Goal: Task Accomplishment & Management: Use online tool/utility

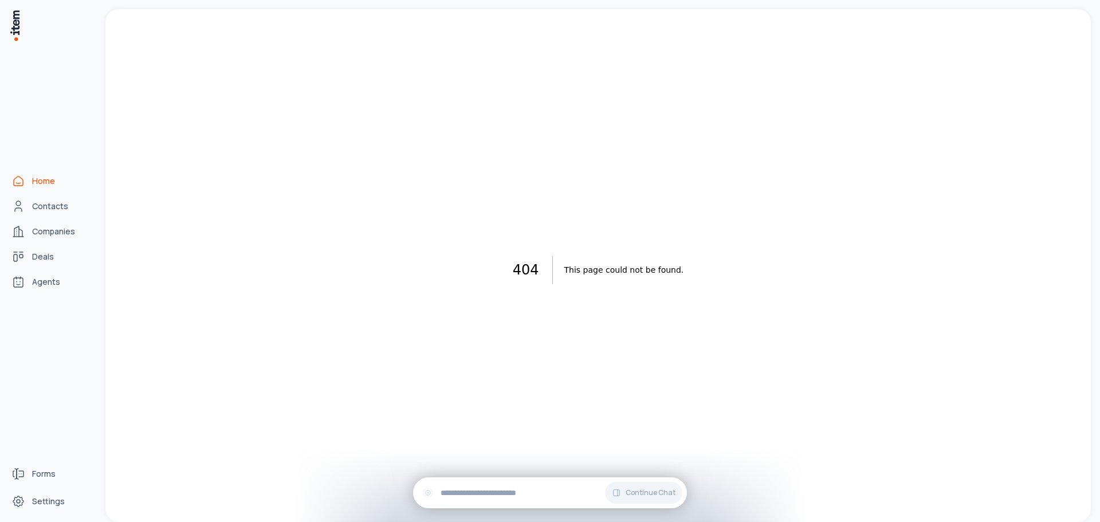
click at [37, 183] on span "Home" at bounding box center [43, 180] width 23 height 11
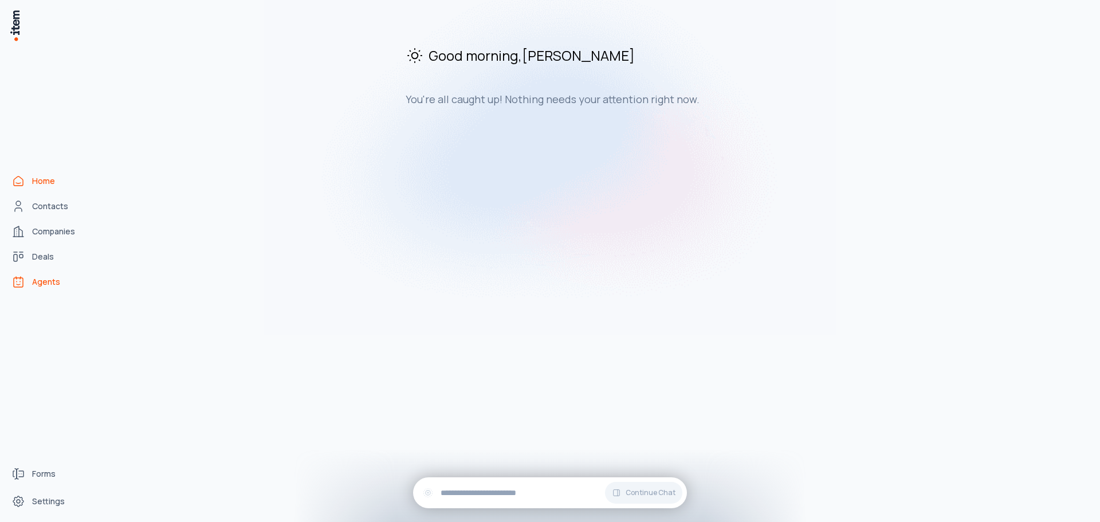
click at [50, 280] on span "Agents" at bounding box center [46, 281] width 28 height 11
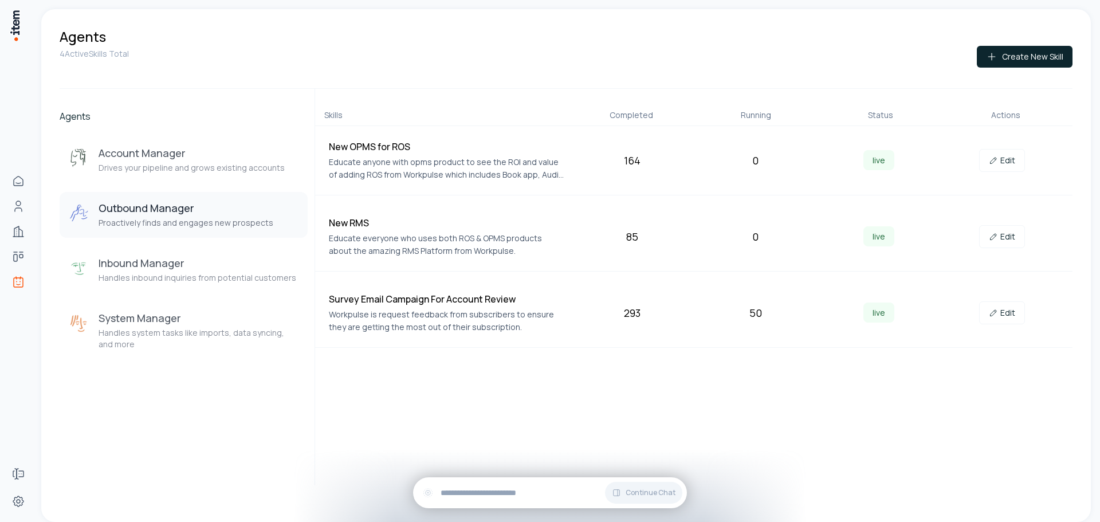
click at [242, 207] on h3 "Outbound Manager" at bounding box center [186, 208] width 175 height 14
click at [1009, 163] on link "Edit" at bounding box center [1002, 160] width 46 height 23
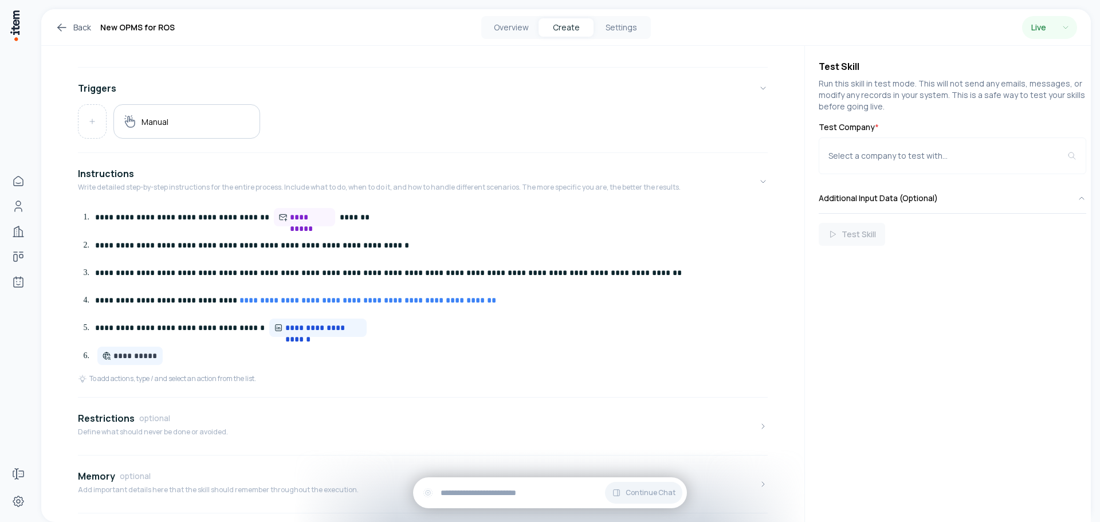
scroll to position [172, 0]
click at [188, 437] on div "Restrictions optional Define what should never be done or avoided." at bounding box center [153, 426] width 150 height 30
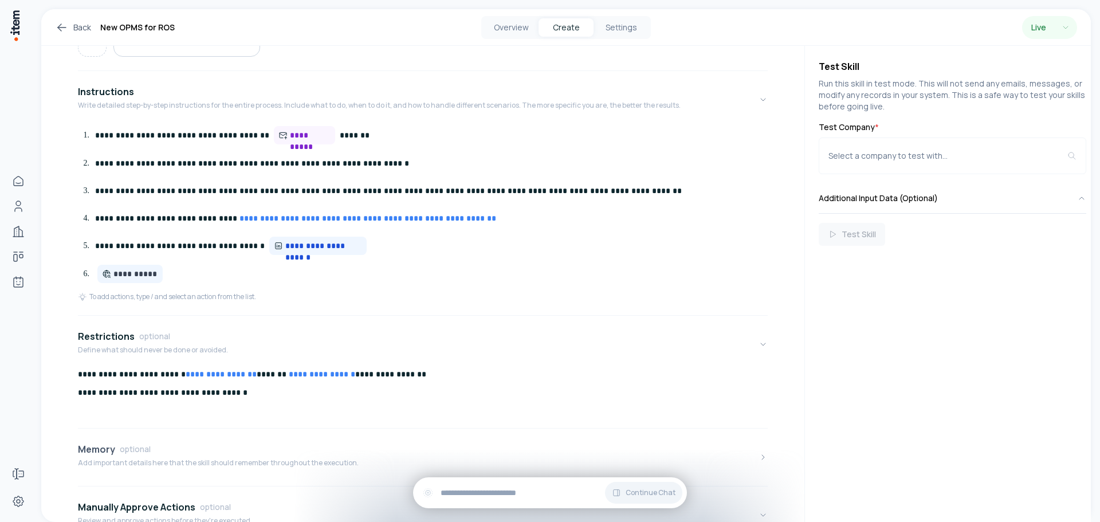
scroll to position [352, 0]
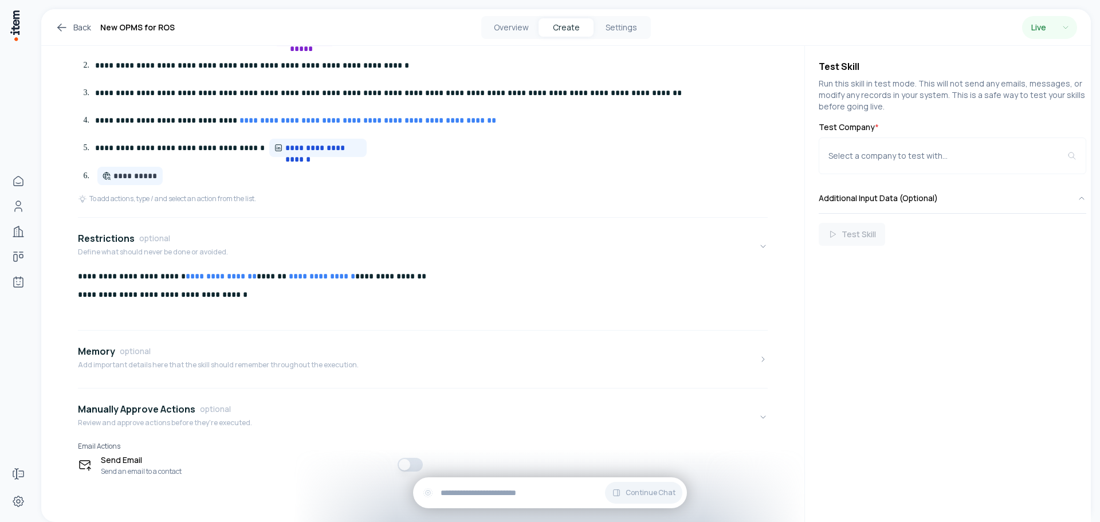
click at [272, 285] on div "**********" at bounding box center [423, 297] width 690 height 55
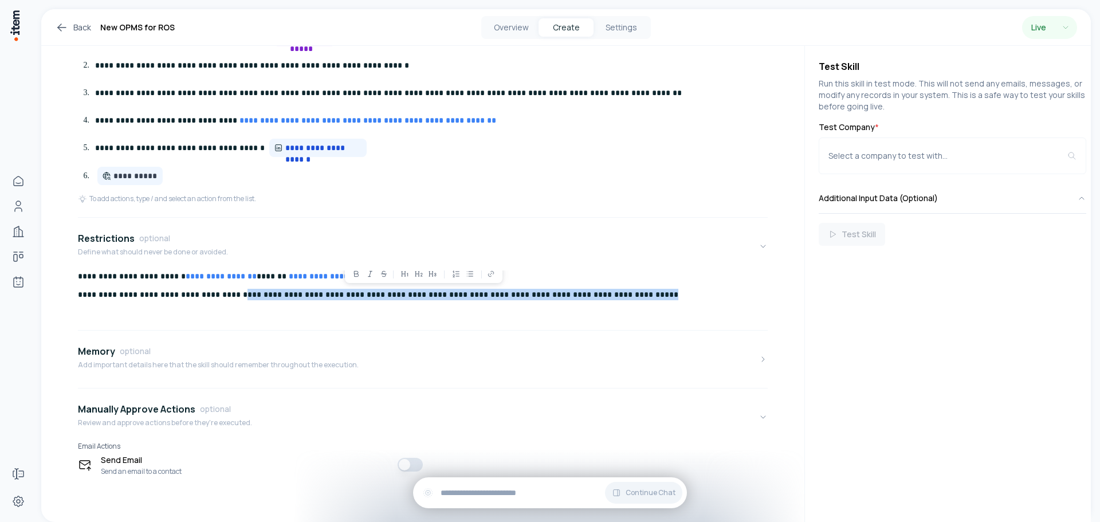
drag, startPoint x: 614, startPoint y: 293, endPoint x: 236, endPoint y: 308, distance: 378.4
click at [236, 308] on div "**********" at bounding box center [423, 297] width 690 height 55
copy p "**********"
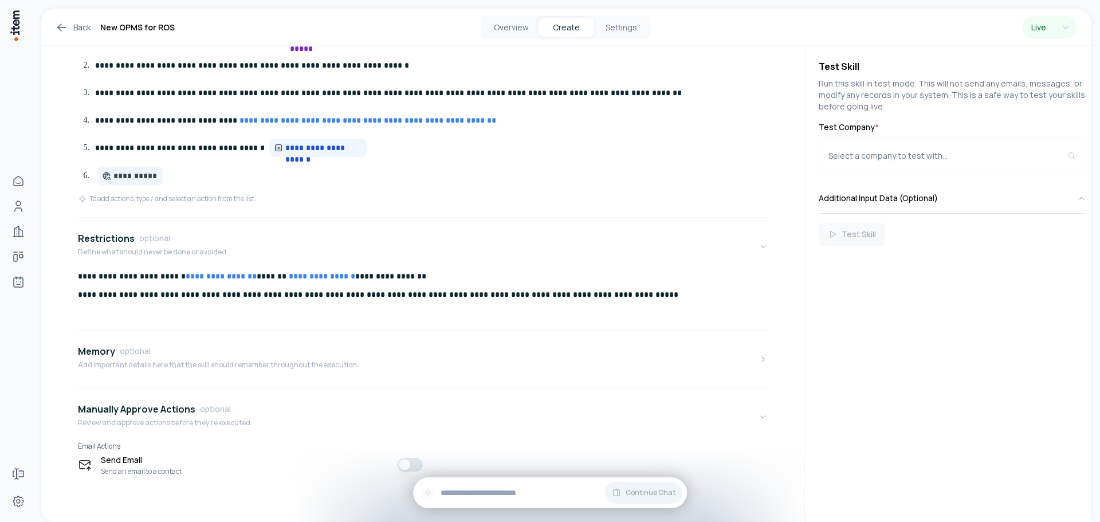
click at [544, 164] on ol "**********" at bounding box center [423, 106] width 690 height 157
click at [61, 28] on icon at bounding box center [62, 28] width 14 height 14
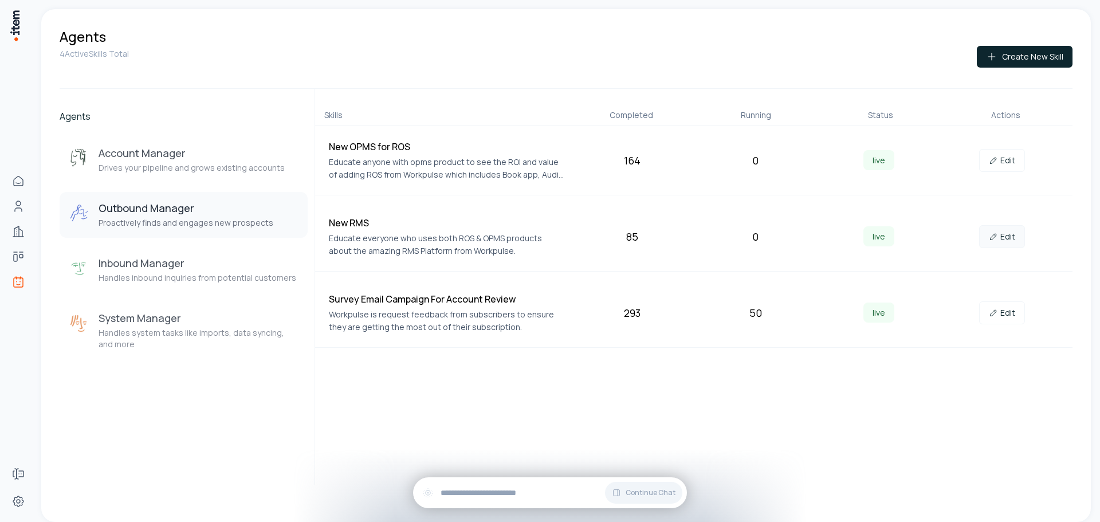
click at [1009, 239] on link "Edit" at bounding box center [1002, 236] width 46 height 23
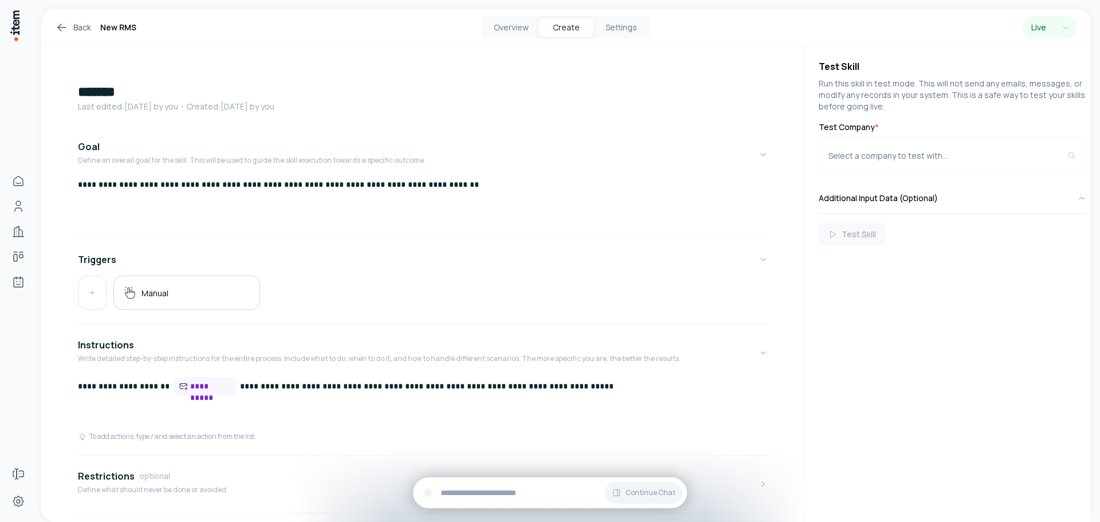
scroll to position [183, 0]
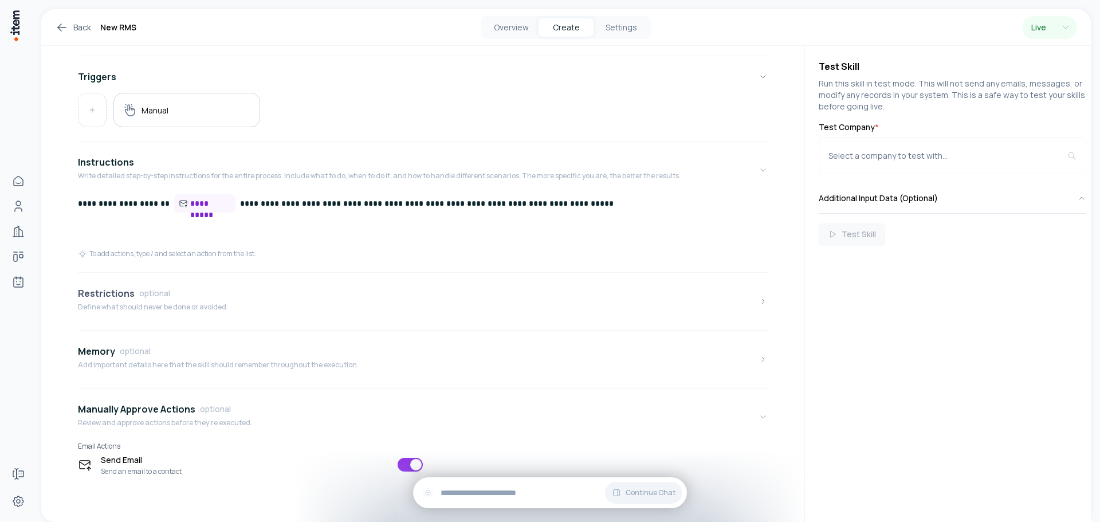
click at [162, 317] on button "Restrictions optional Define what should never be done or avoided." at bounding box center [423, 301] width 690 height 48
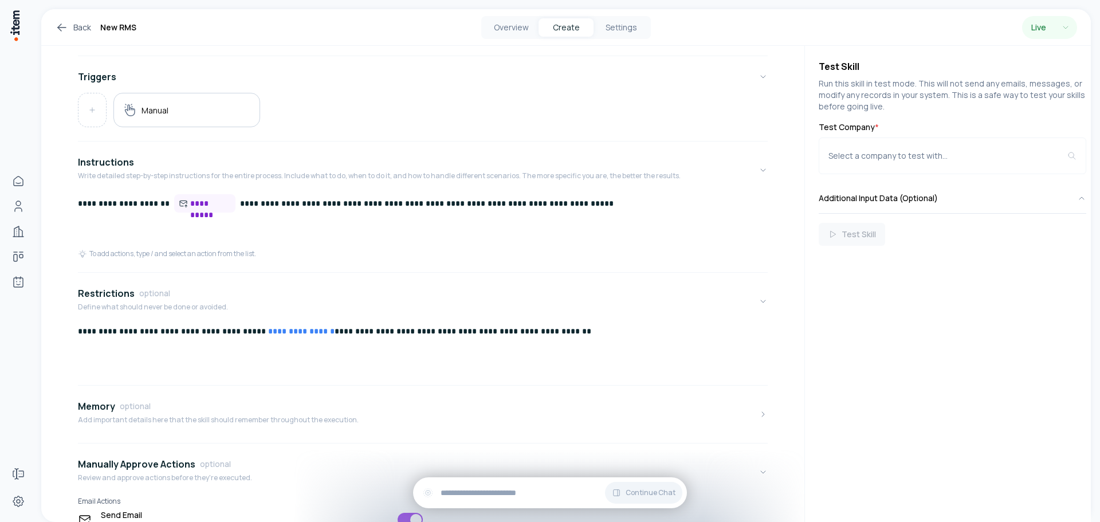
click at [579, 336] on p "**********" at bounding box center [418, 330] width 681 height 11
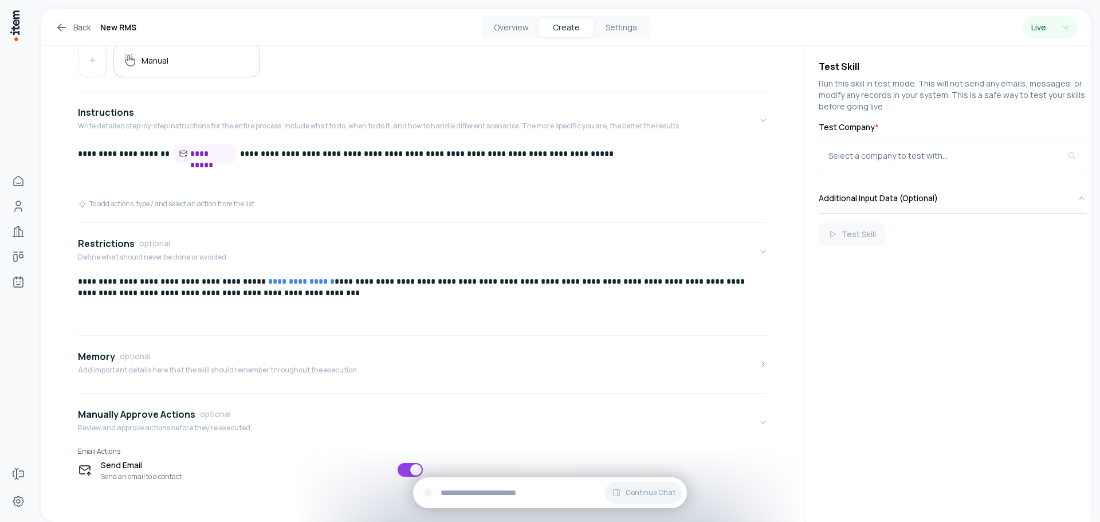
scroll to position [238, 0]
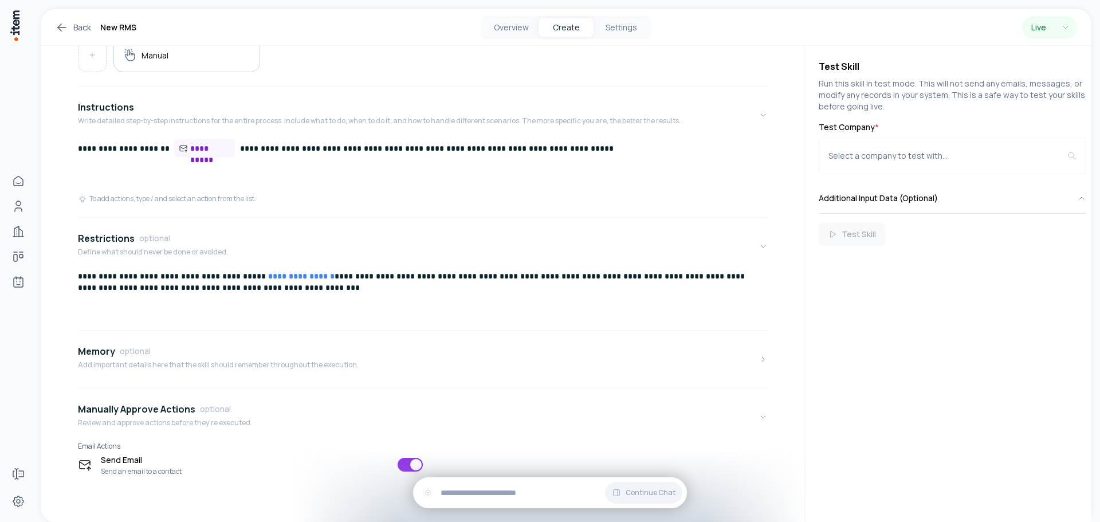
click at [63, 29] on icon at bounding box center [62, 28] width 14 height 14
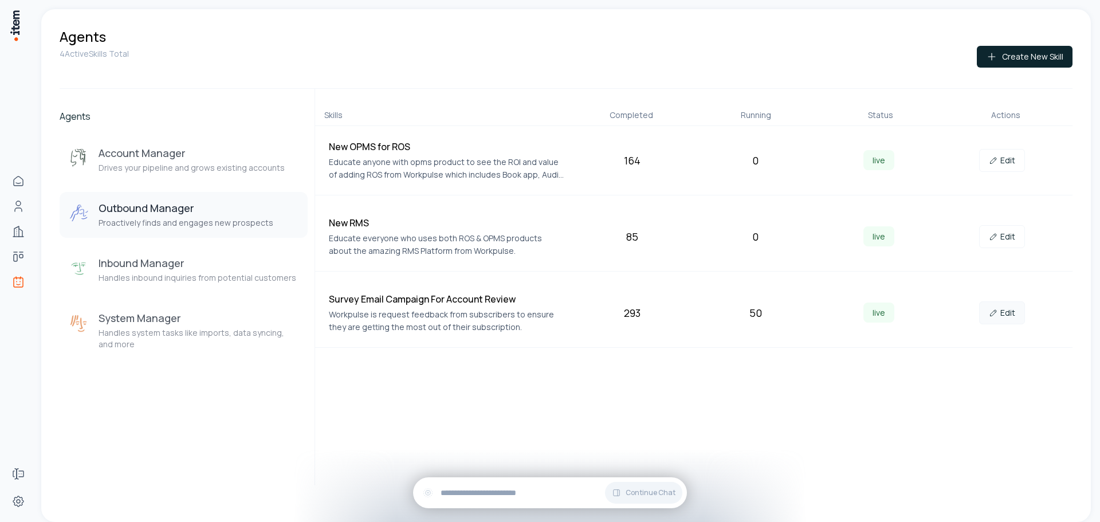
click at [1016, 316] on link "Edit" at bounding box center [1002, 312] width 46 height 23
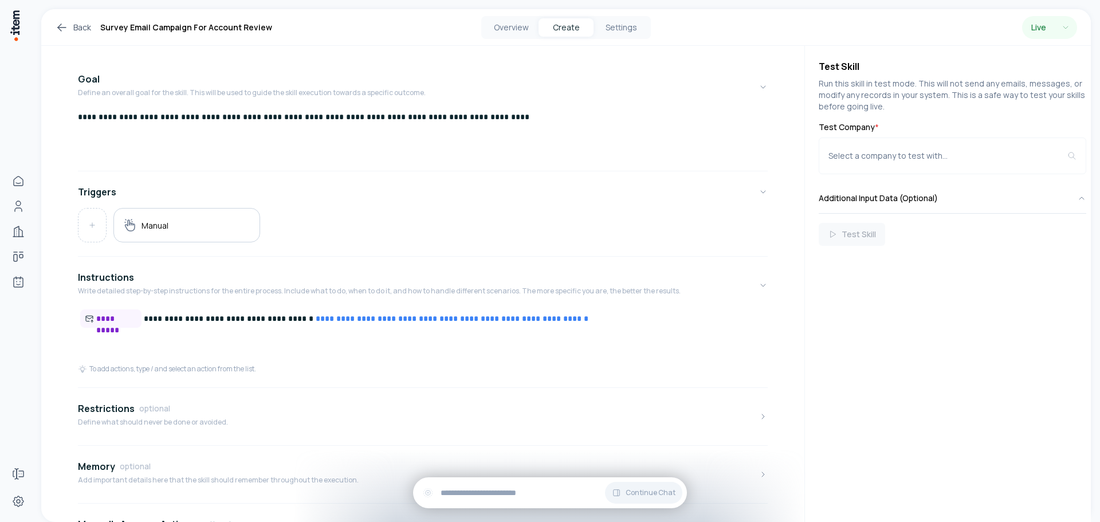
scroll to position [183, 0]
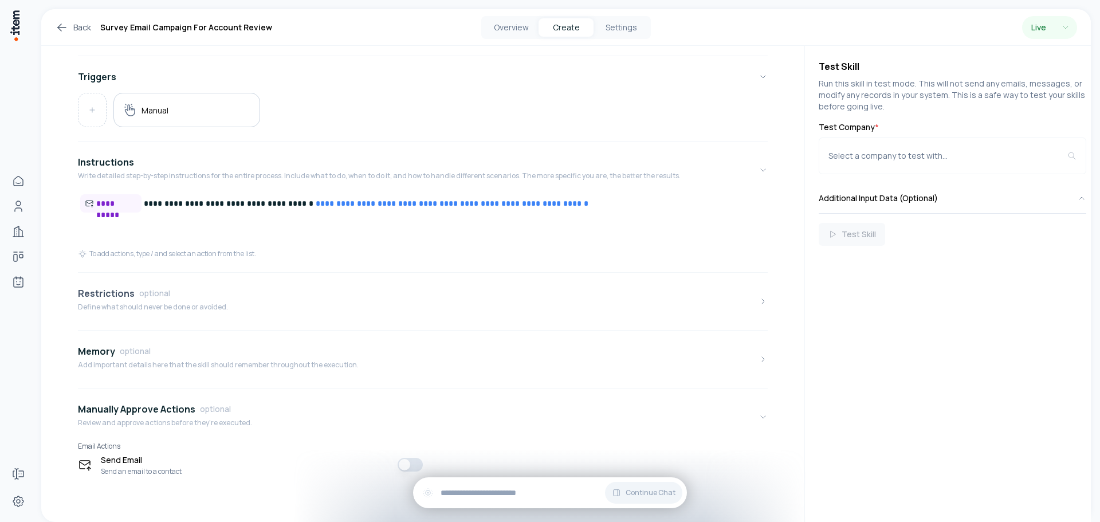
click at [150, 311] on p "Define what should never be done or avoided." at bounding box center [153, 306] width 150 height 9
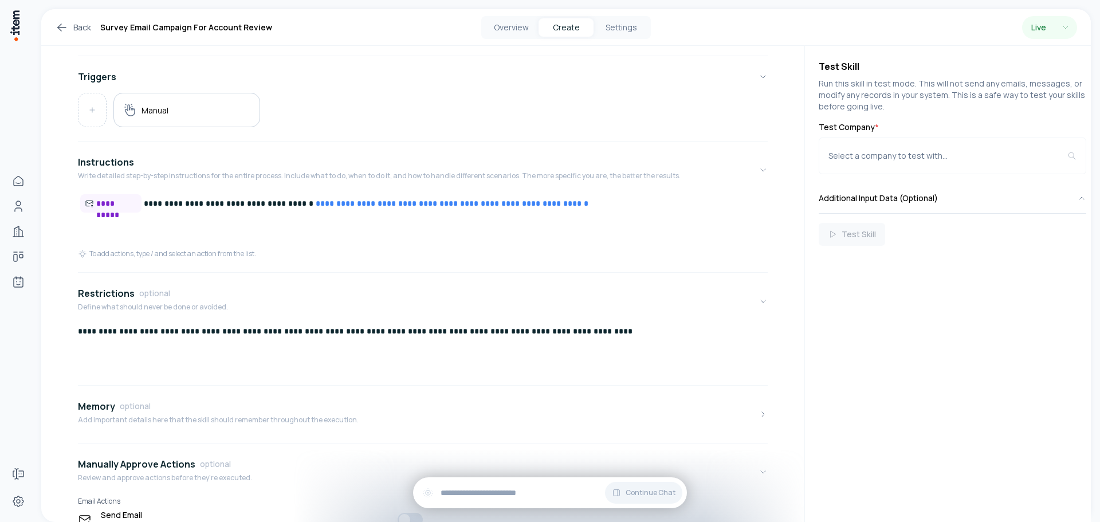
click at [628, 333] on p "**********" at bounding box center [418, 330] width 681 height 11
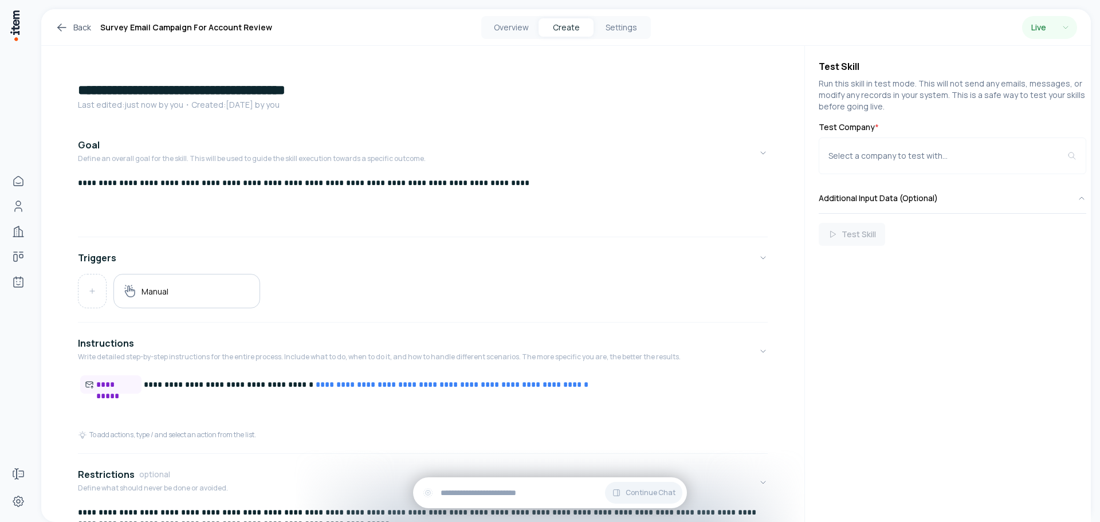
scroll to position [0, 0]
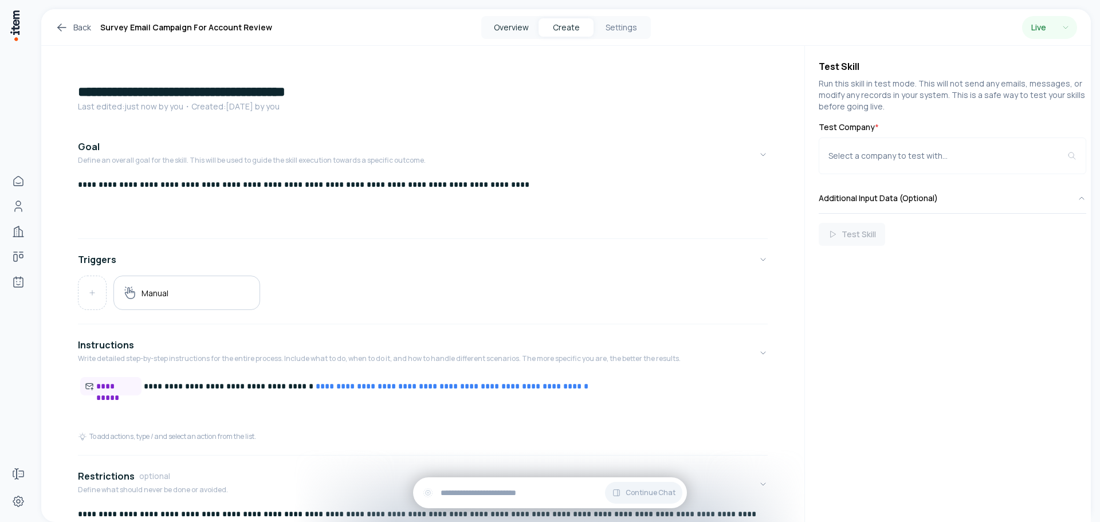
click at [511, 25] on button "Overview" at bounding box center [511, 27] width 55 height 18
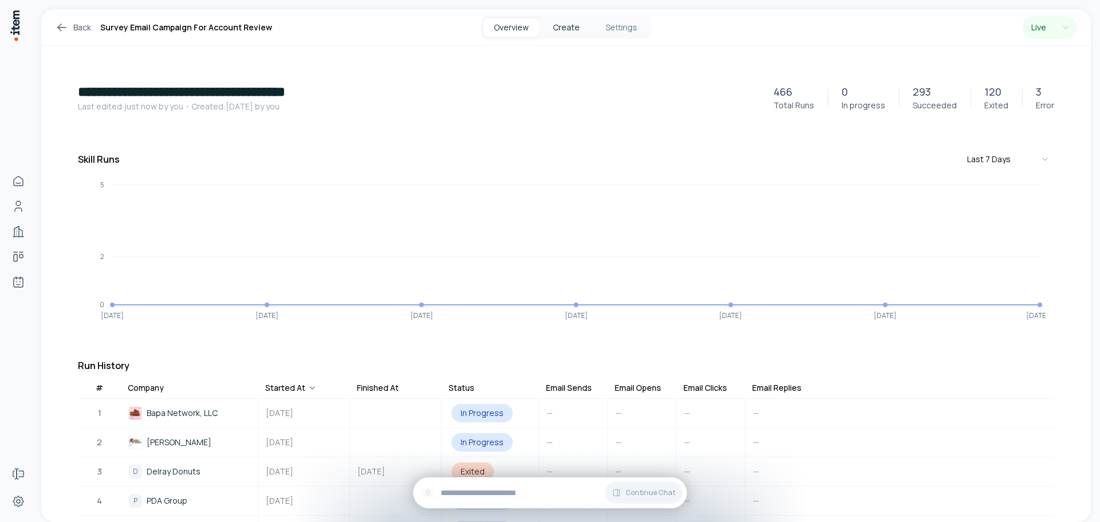
click at [576, 29] on button "Create" at bounding box center [566, 27] width 55 height 18
click at [509, 29] on button "Overview" at bounding box center [511, 27] width 55 height 18
click at [610, 26] on button "Settings" at bounding box center [621, 27] width 55 height 18
click at [62, 29] on icon at bounding box center [62, 28] width 14 height 14
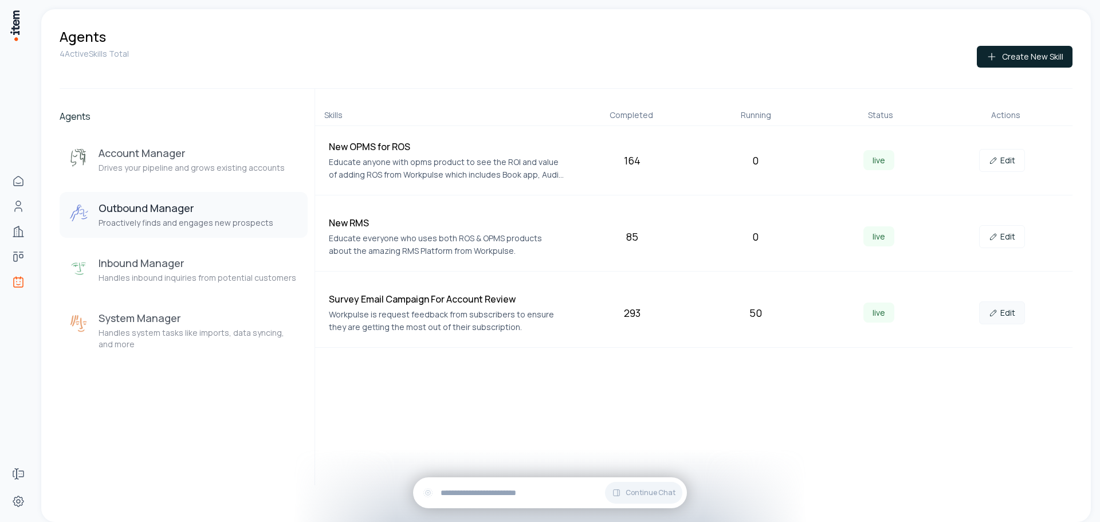
click at [1004, 312] on link "Edit" at bounding box center [1002, 312] width 46 height 23
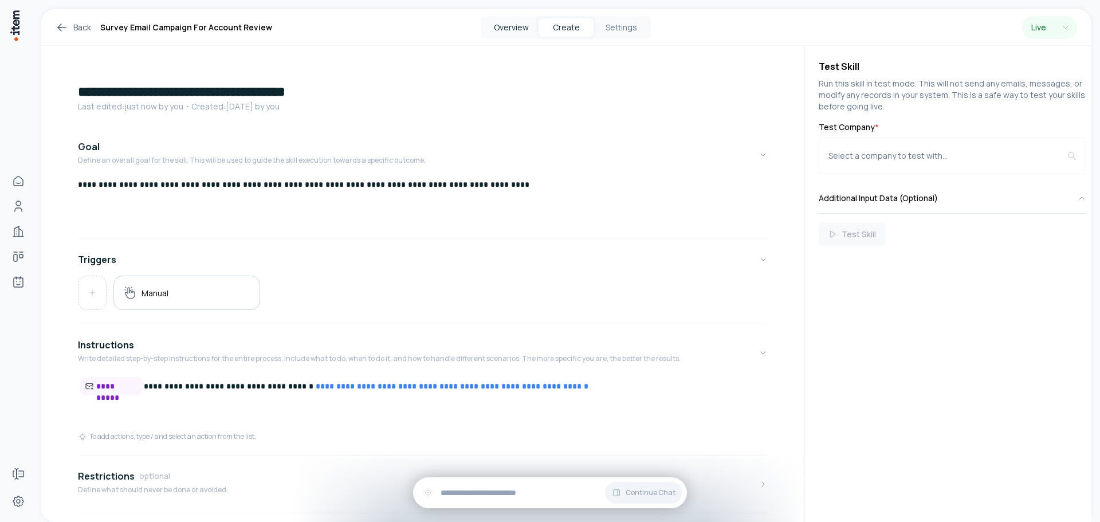
click at [504, 34] on button "Overview" at bounding box center [511, 27] width 55 height 18
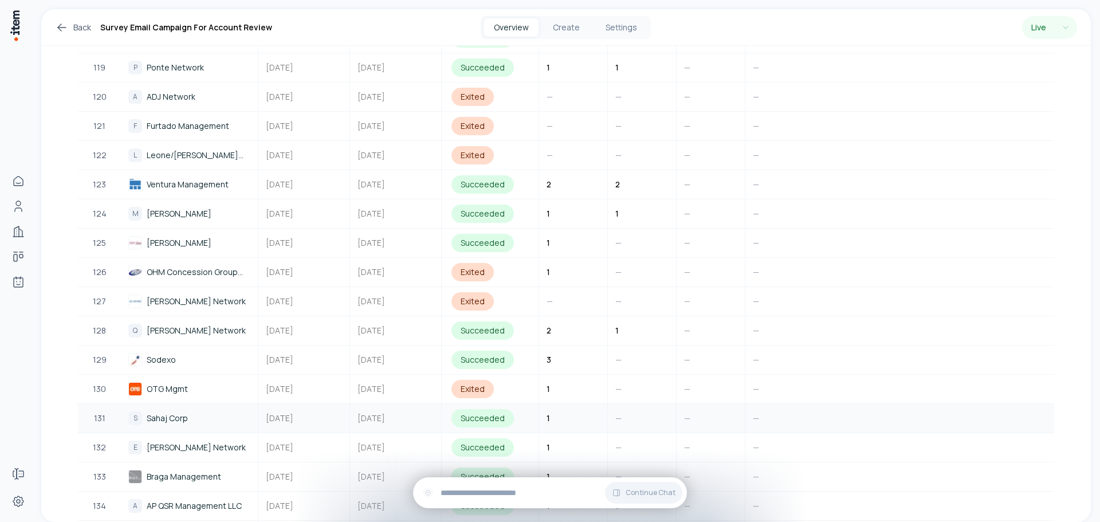
scroll to position [3896, 0]
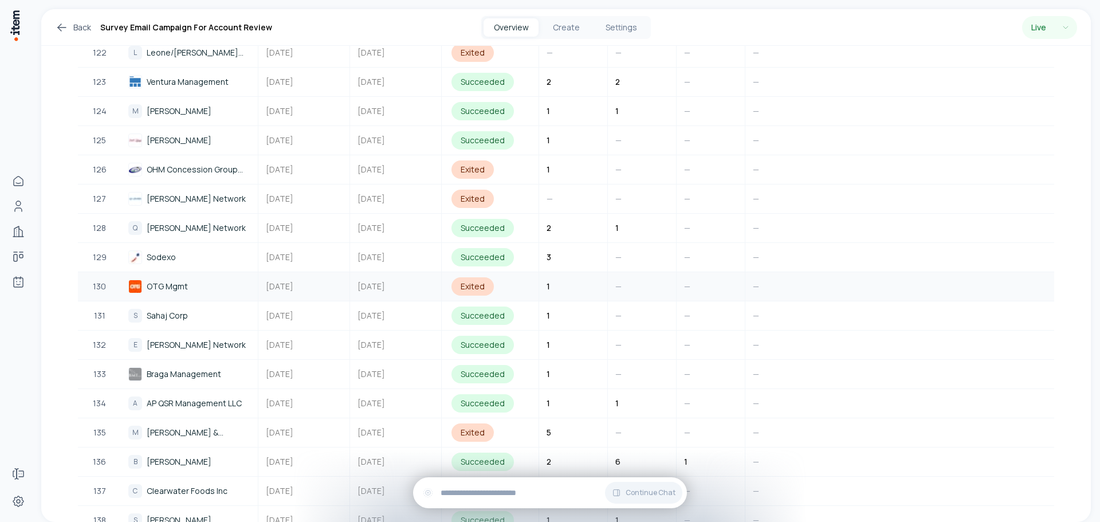
click at [188, 293] on div "OTG Mgmt" at bounding box center [189, 287] width 122 height 14
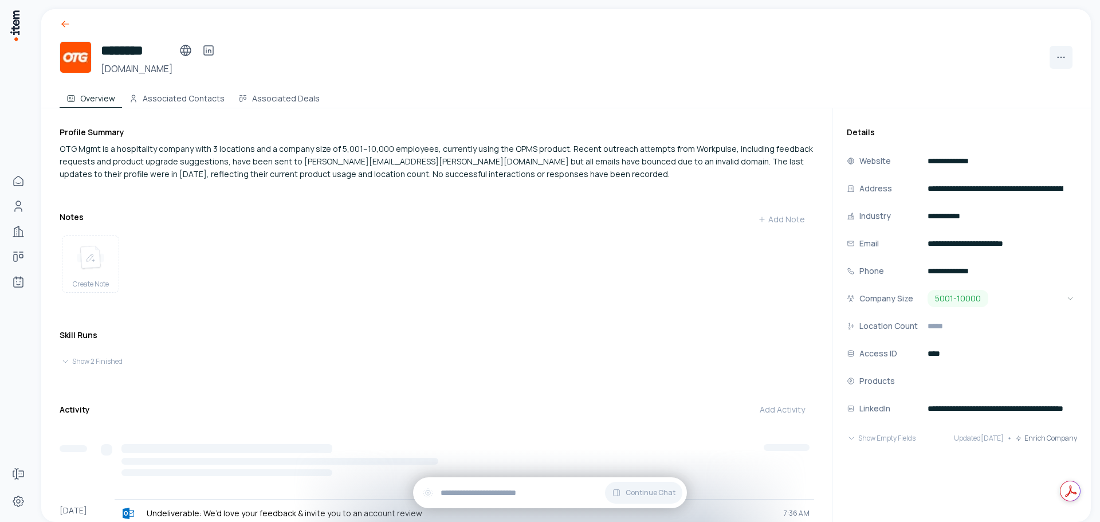
click at [67, 25] on icon at bounding box center [65, 23] width 11 height 11
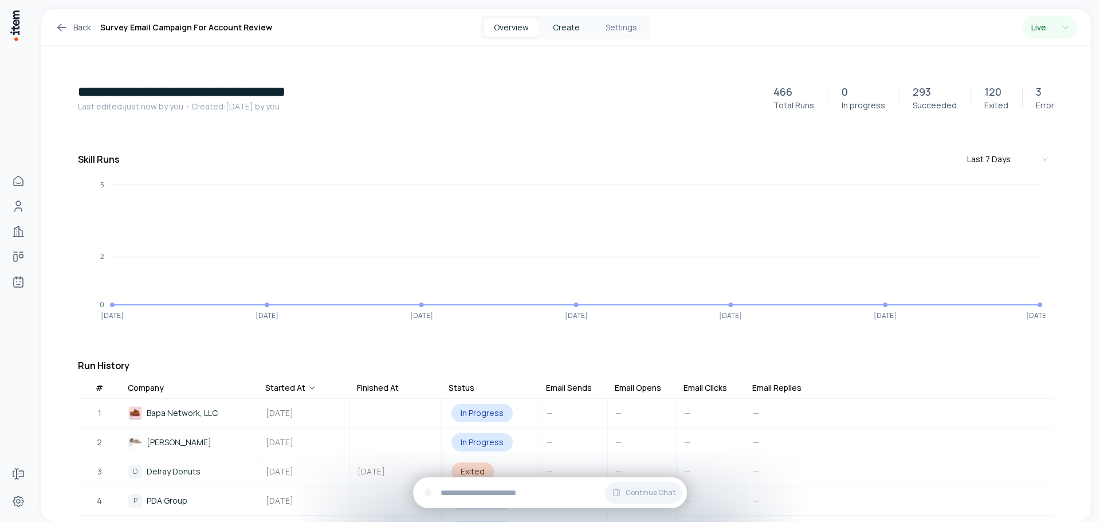
drag, startPoint x: 572, startPoint y: 26, endPoint x: 578, endPoint y: 30, distance: 7.0
click at [572, 27] on button "Create" at bounding box center [566, 27] width 55 height 18
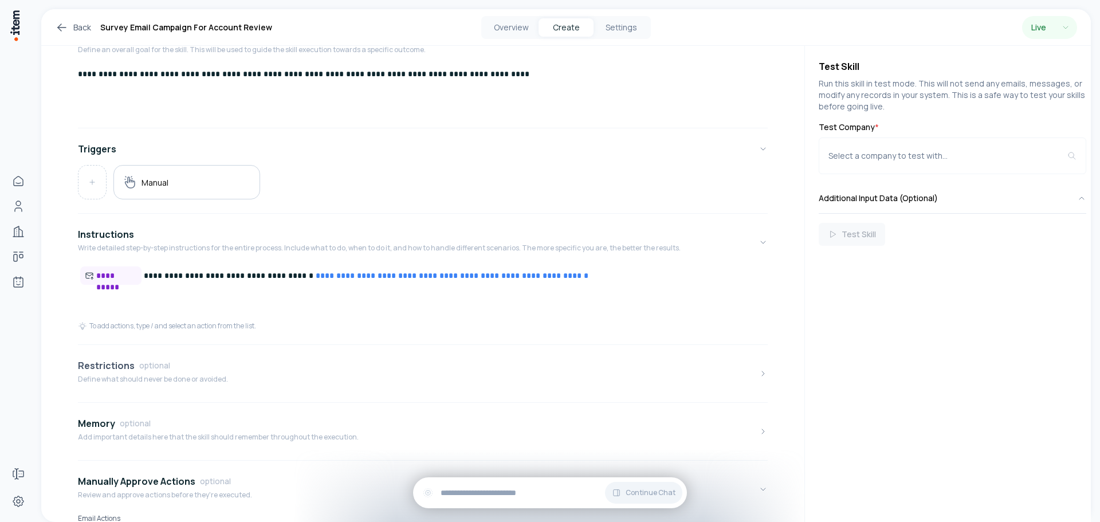
scroll to position [172, 0]
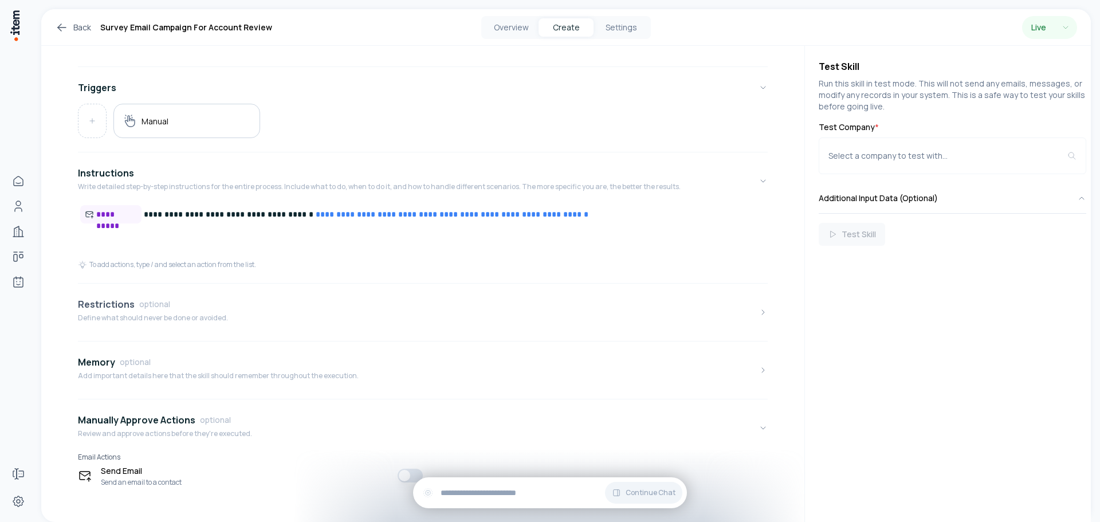
click at [318, 332] on button "Restrictions optional Define what should never be done or avoided." at bounding box center [423, 312] width 690 height 48
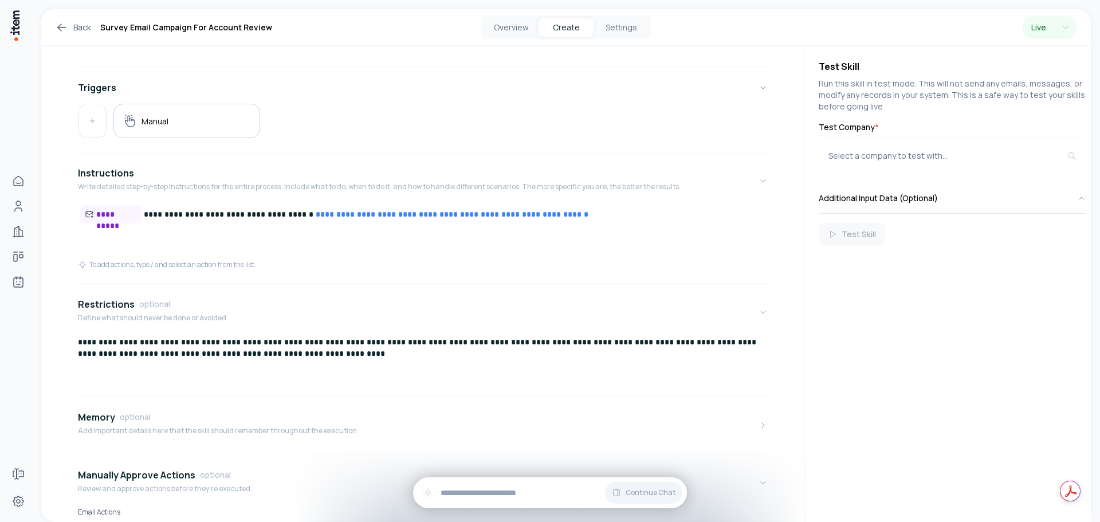
click at [659, 345] on p "**********" at bounding box center [418, 347] width 681 height 23
click at [72, 29] on link "Back" at bounding box center [73, 28] width 36 height 14
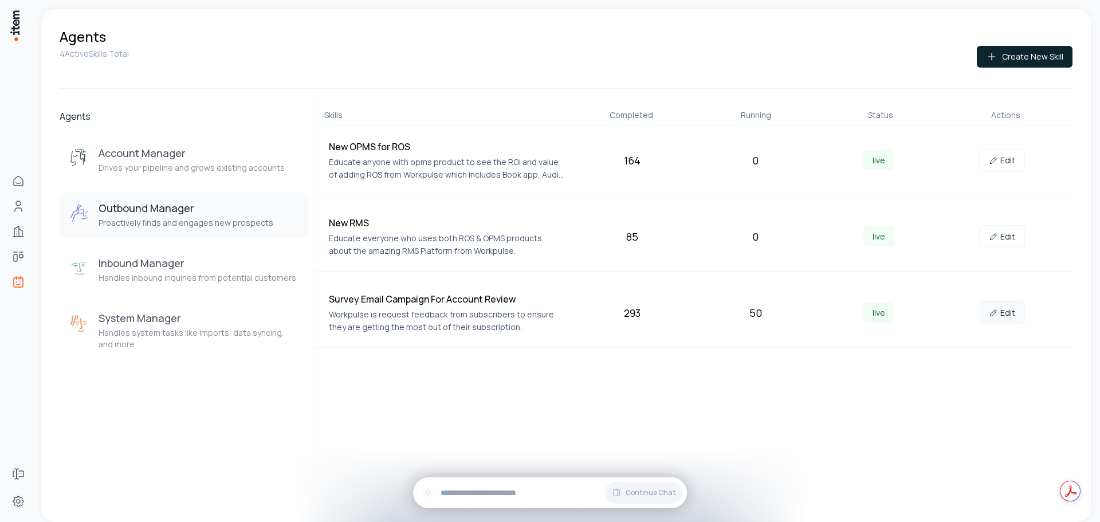
click at [1008, 314] on link "Edit" at bounding box center [1002, 312] width 46 height 23
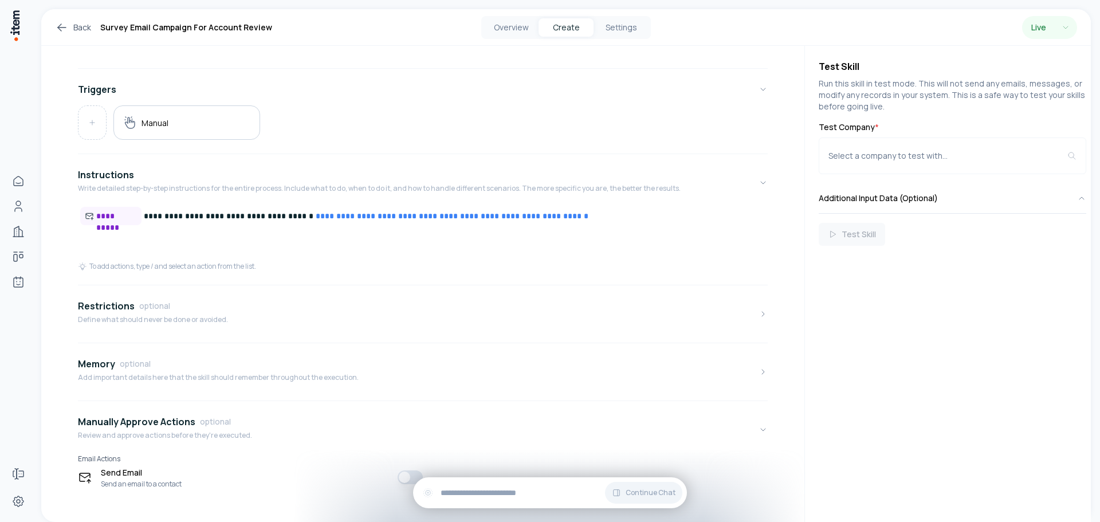
scroll to position [183, 0]
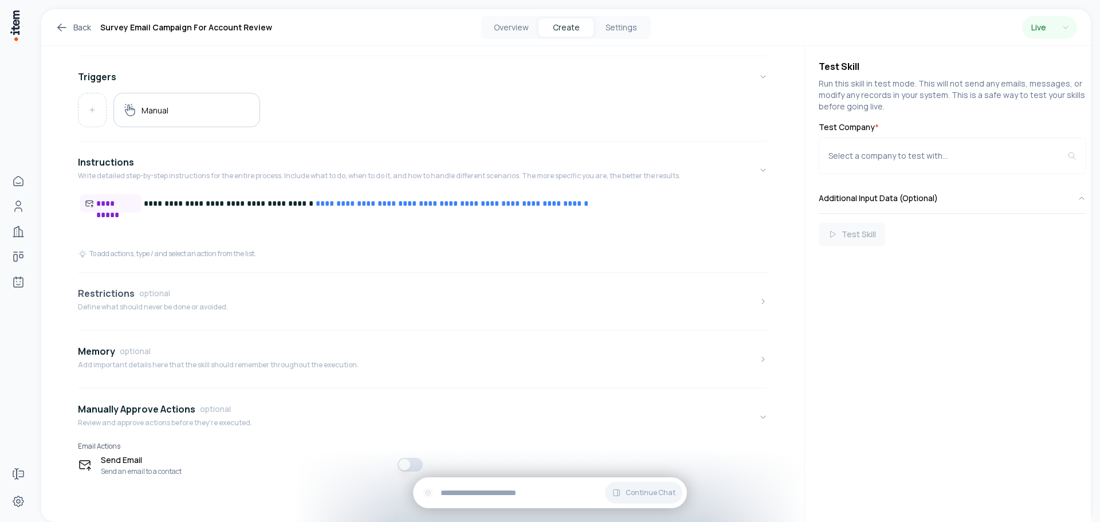
click at [332, 311] on button "Restrictions optional Define what should never be done or avoided." at bounding box center [423, 301] width 690 height 48
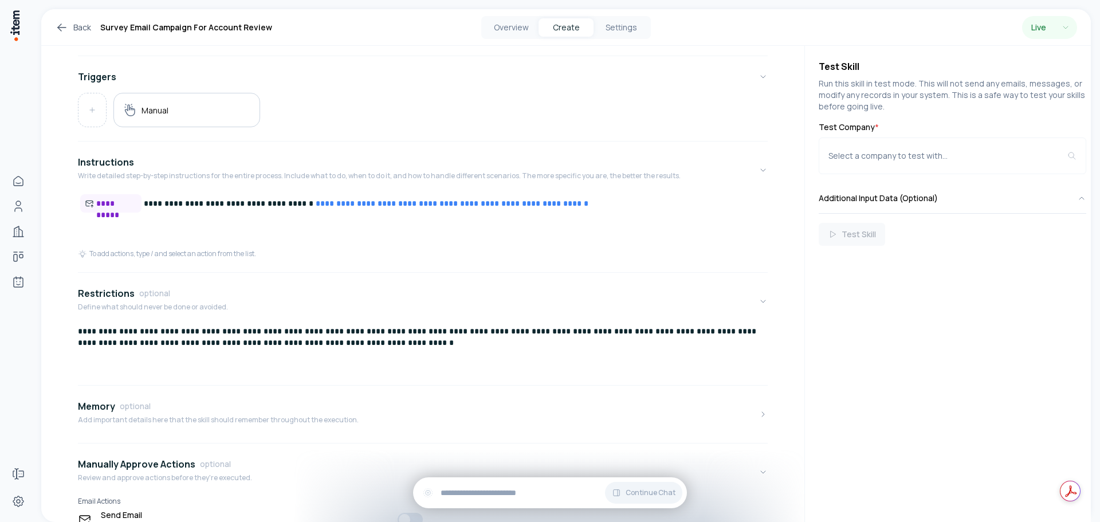
click at [656, 334] on p "**********" at bounding box center [418, 336] width 681 height 23
click at [79, 23] on link "Back" at bounding box center [73, 28] width 36 height 14
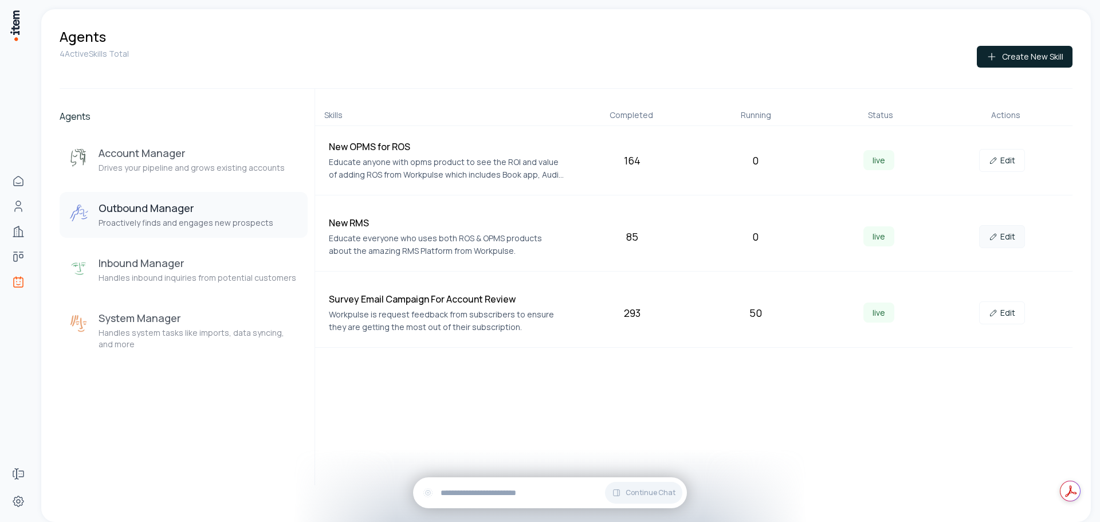
click at [1024, 238] on link "Edit" at bounding box center [1002, 236] width 46 height 23
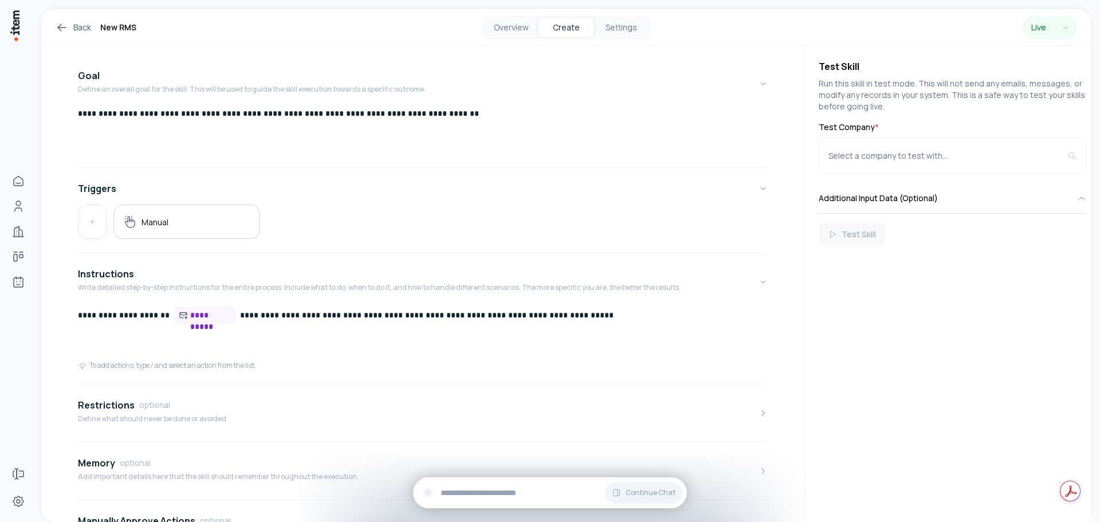
scroll to position [115, 0]
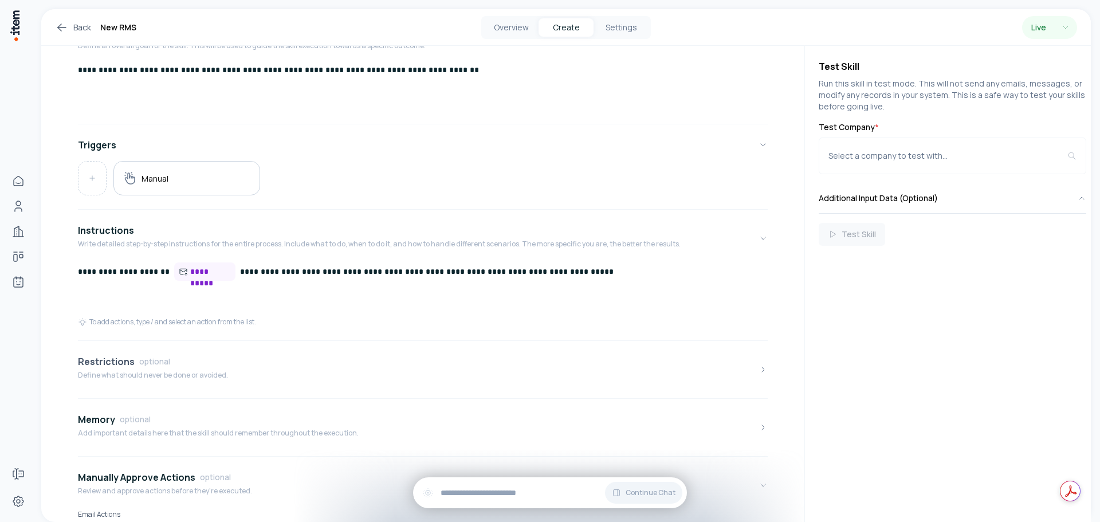
click at [335, 374] on button "Restrictions optional Define what should never be done or avoided." at bounding box center [423, 369] width 690 height 48
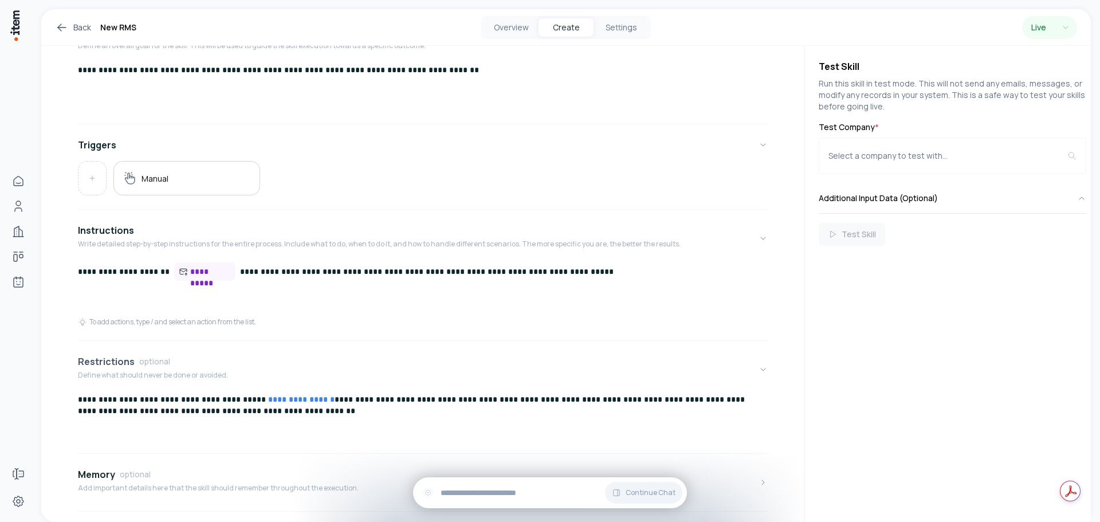
scroll to position [238, 0]
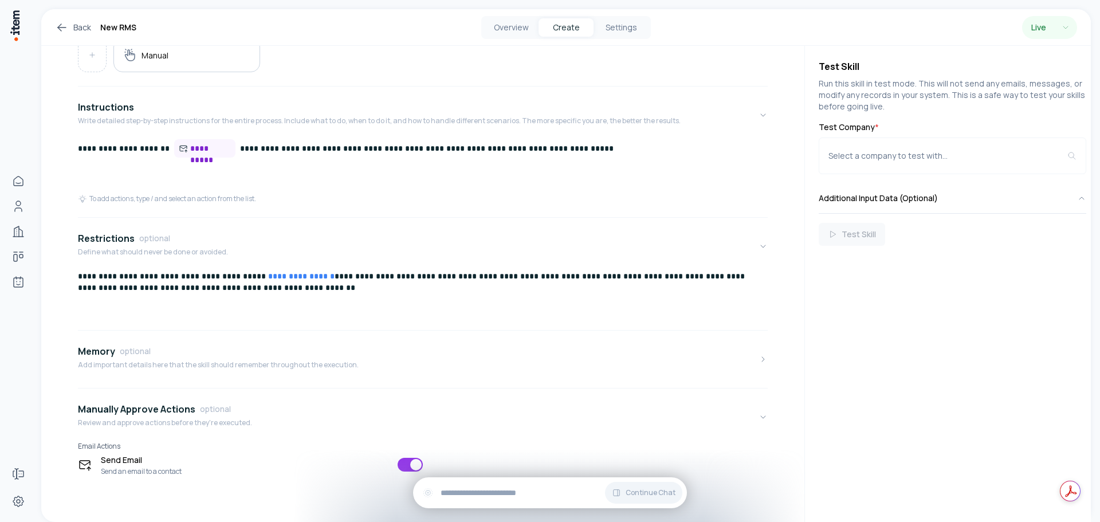
click at [618, 278] on p "**********" at bounding box center [418, 281] width 681 height 23
click at [66, 23] on icon at bounding box center [62, 28] width 14 height 14
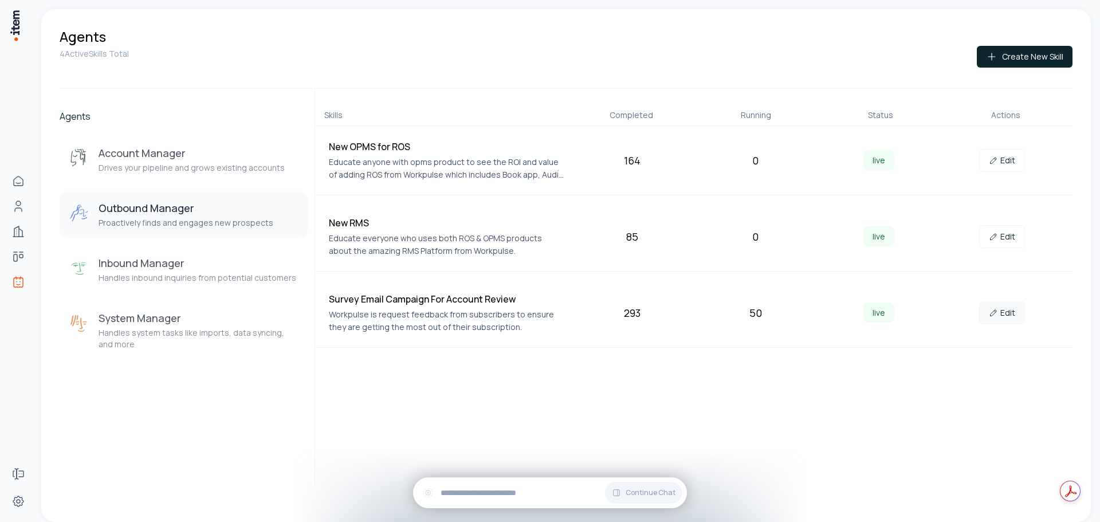
click at [1006, 317] on link "Edit" at bounding box center [1002, 312] width 46 height 23
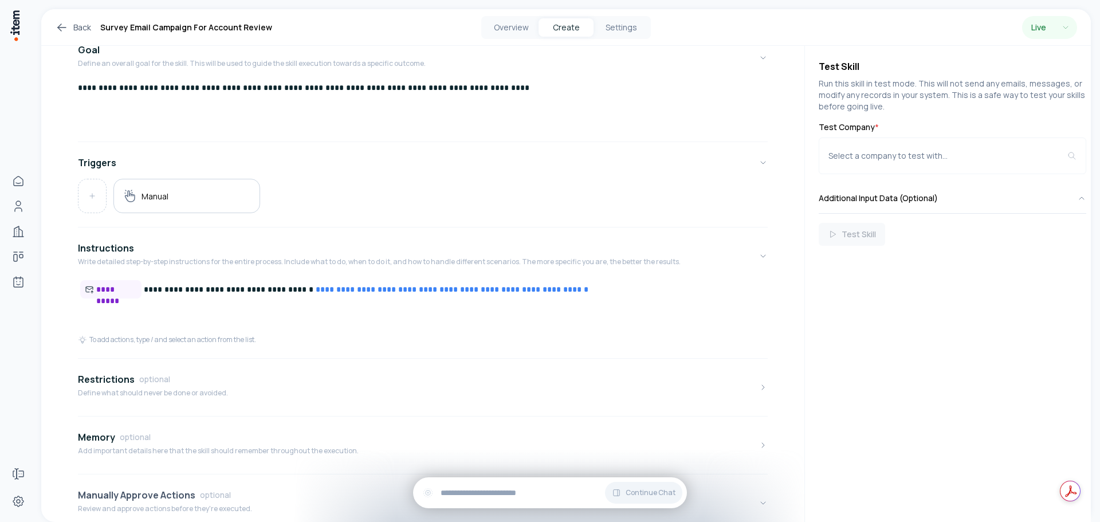
scroll to position [183, 0]
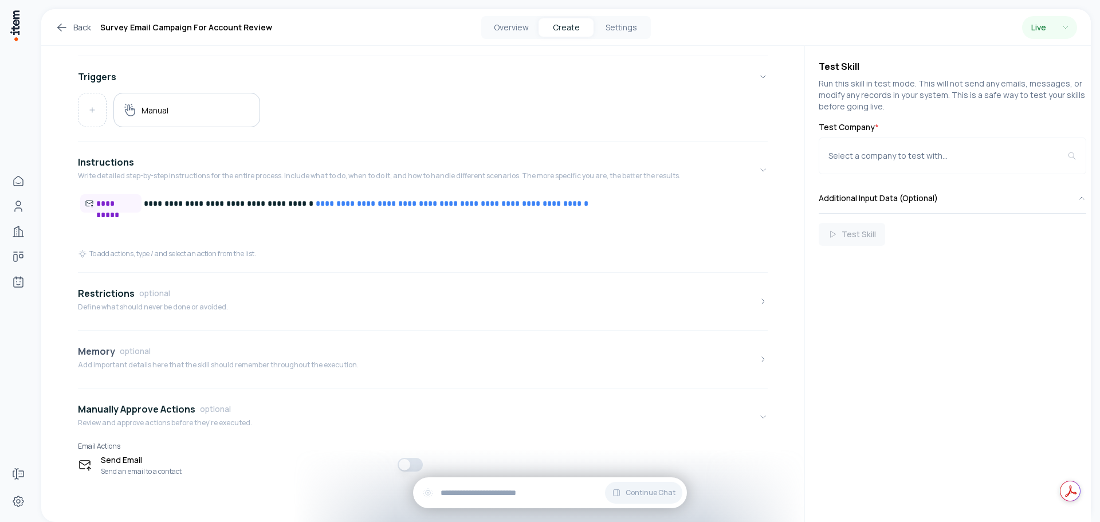
click at [261, 361] on p "Add important details here that the skill should remember throughout the execut…" at bounding box center [218, 364] width 281 height 9
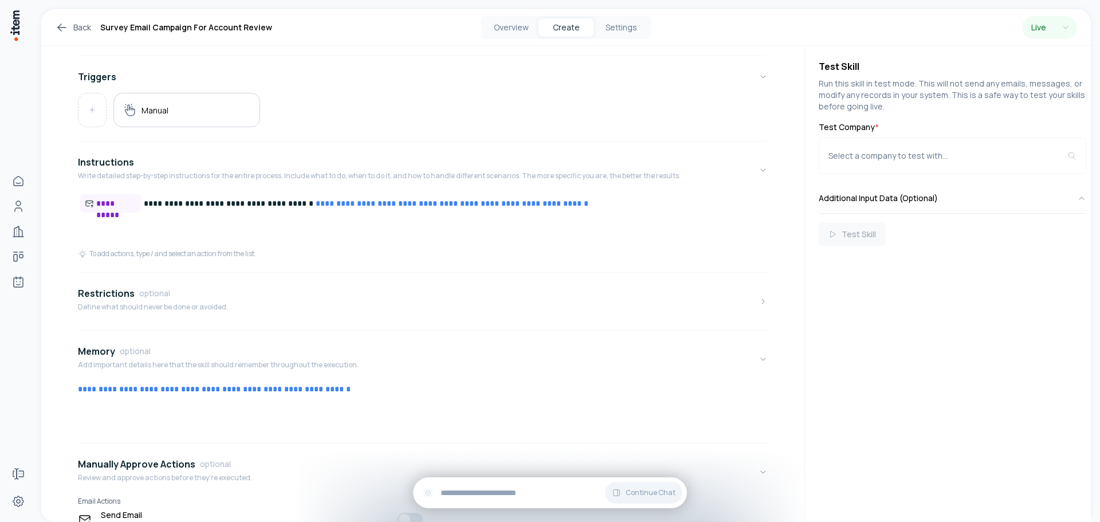
click at [251, 327] on div "**********" at bounding box center [423, 244] width 690 height 592
click at [250, 316] on button "Restrictions optional Define what should never be done or avoided." at bounding box center [423, 301] width 690 height 48
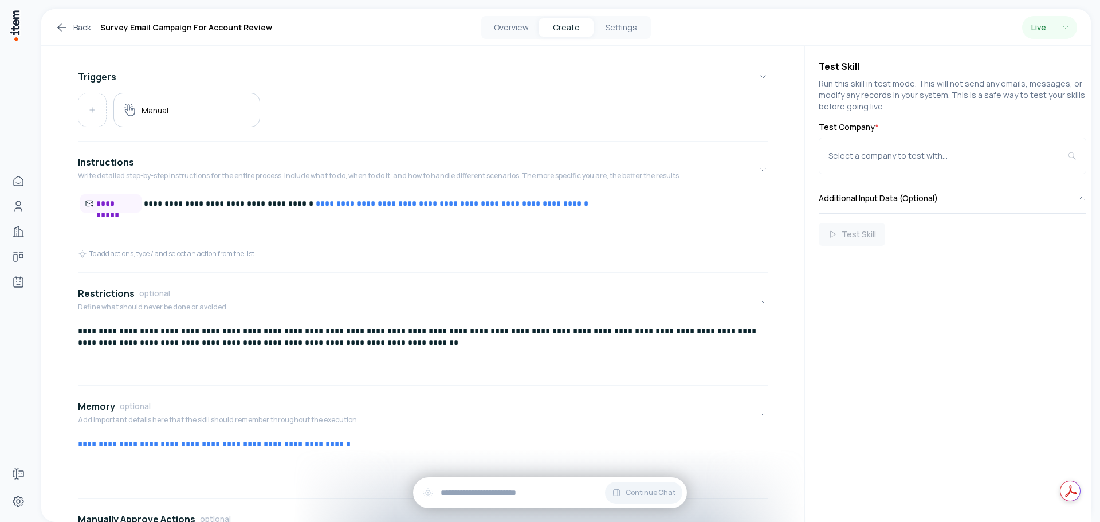
click at [717, 334] on p "**********" at bounding box center [418, 336] width 681 height 23
click at [73, 29] on link "Back" at bounding box center [73, 28] width 36 height 14
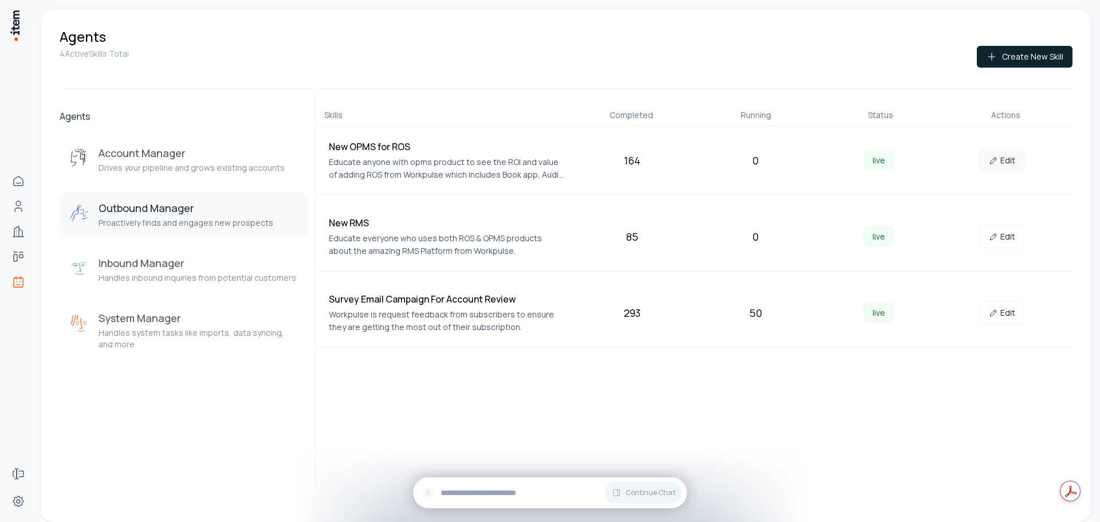
click at [1007, 168] on link "Edit" at bounding box center [1002, 160] width 46 height 23
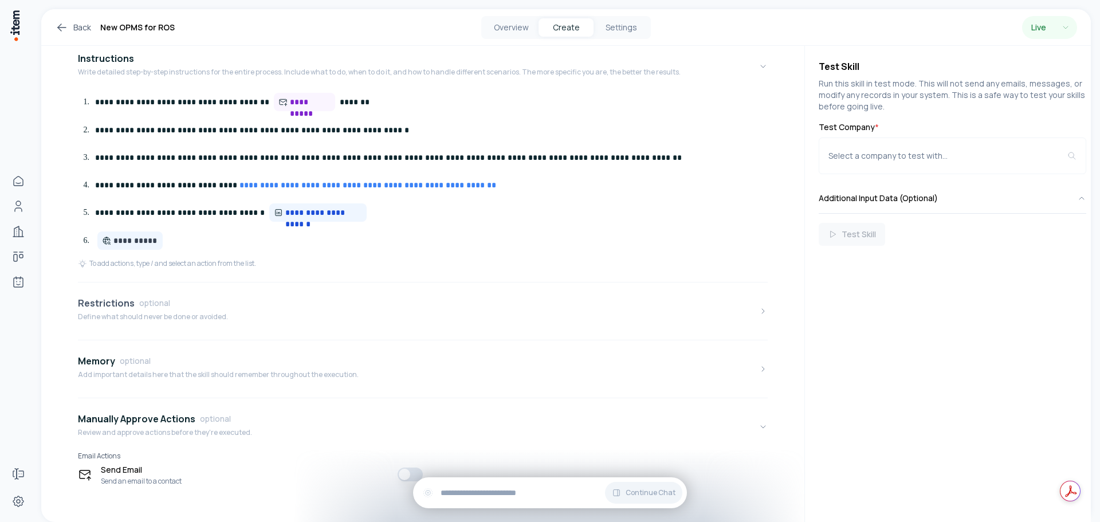
scroll to position [297, 0]
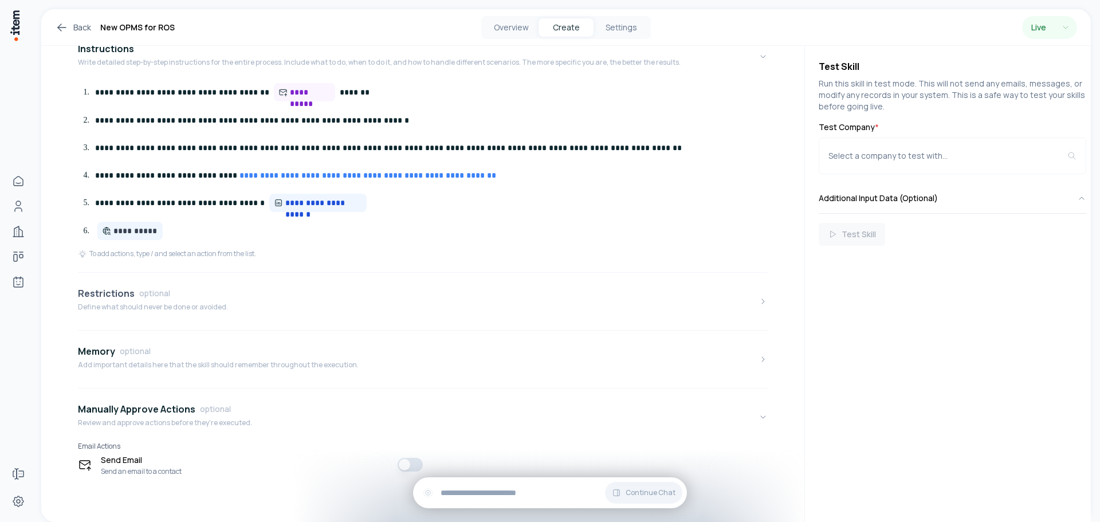
click at [238, 293] on button "Restrictions optional Define what should never be done or avoided." at bounding box center [423, 301] width 690 height 48
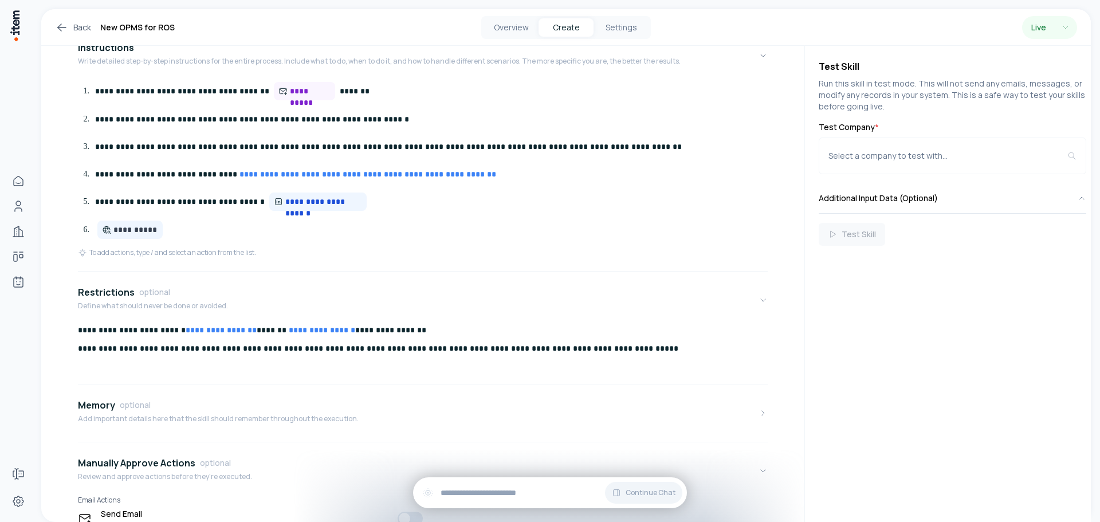
click at [308, 353] on p "**********" at bounding box center [418, 348] width 681 height 11
click at [450, 286] on button "Restrictions optional Define what should never be done or avoided." at bounding box center [423, 300] width 690 height 48
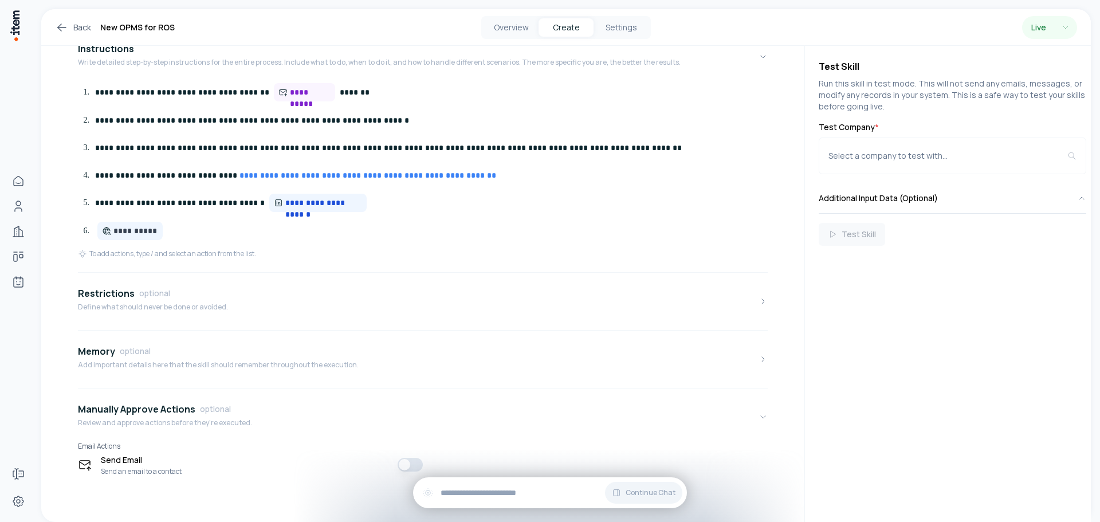
click at [69, 25] on link "Back" at bounding box center [73, 28] width 36 height 14
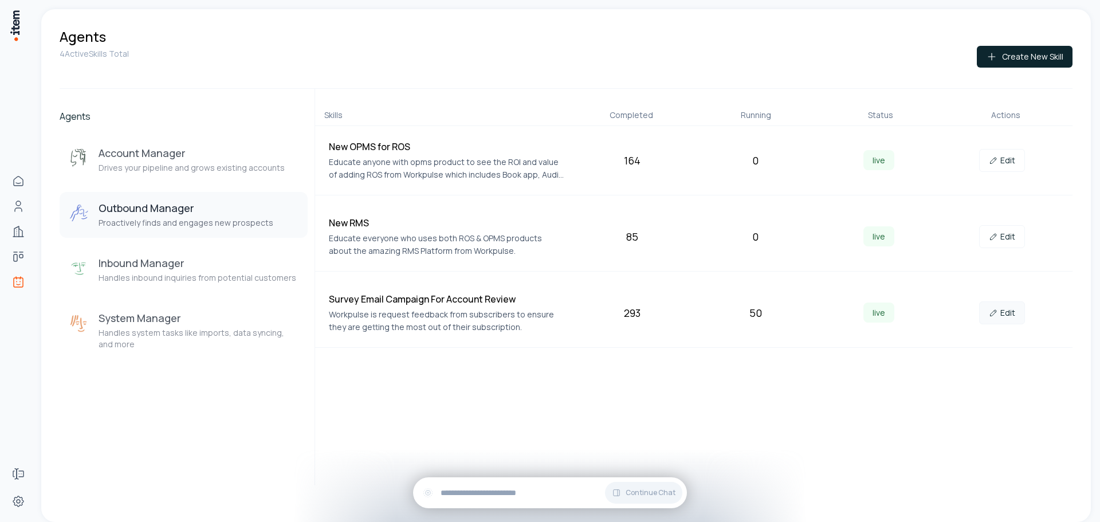
click at [1009, 316] on link "Edit" at bounding box center [1002, 312] width 46 height 23
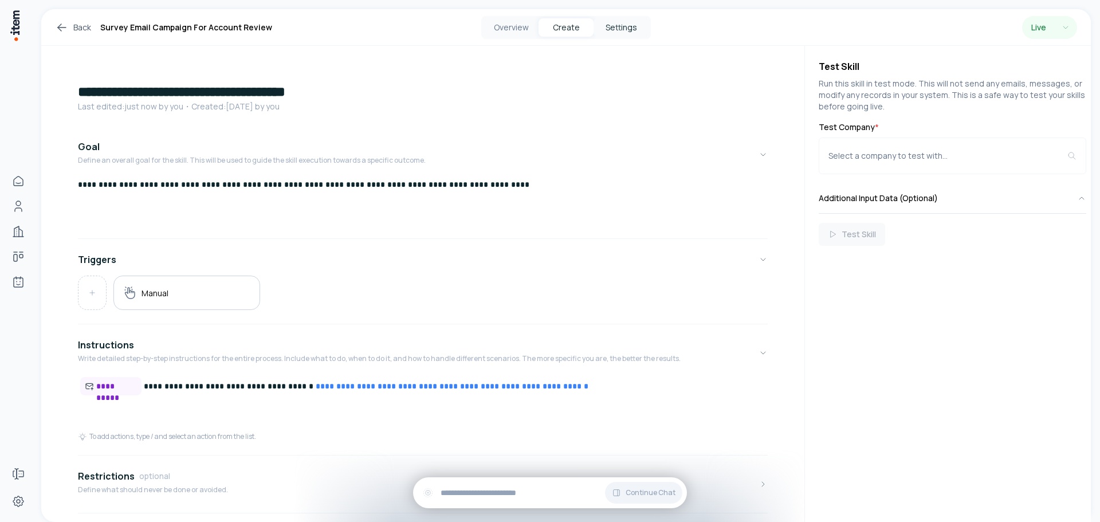
click at [620, 22] on button "Settings" at bounding box center [621, 27] width 55 height 18
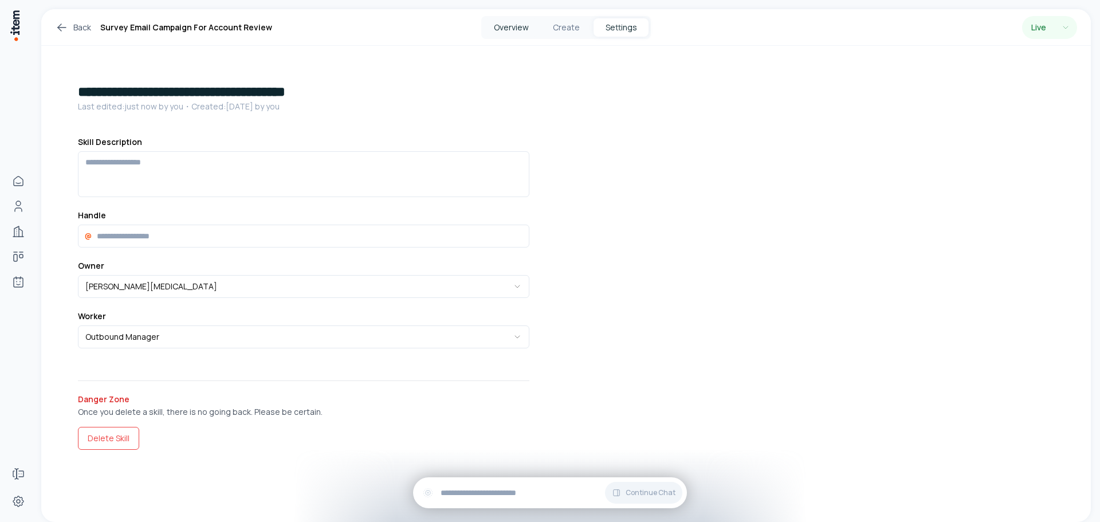
click at [508, 26] on button "Overview" at bounding box center [511, 27] width 55 height 18
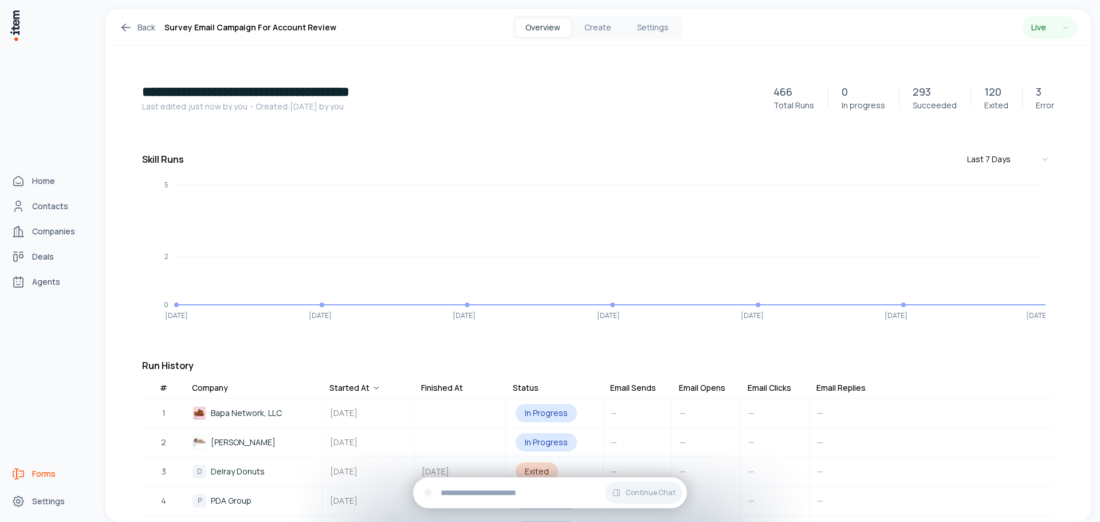
click at [45, 469] on span "Forms" at bounding box center [43, 473] width 23 height 11
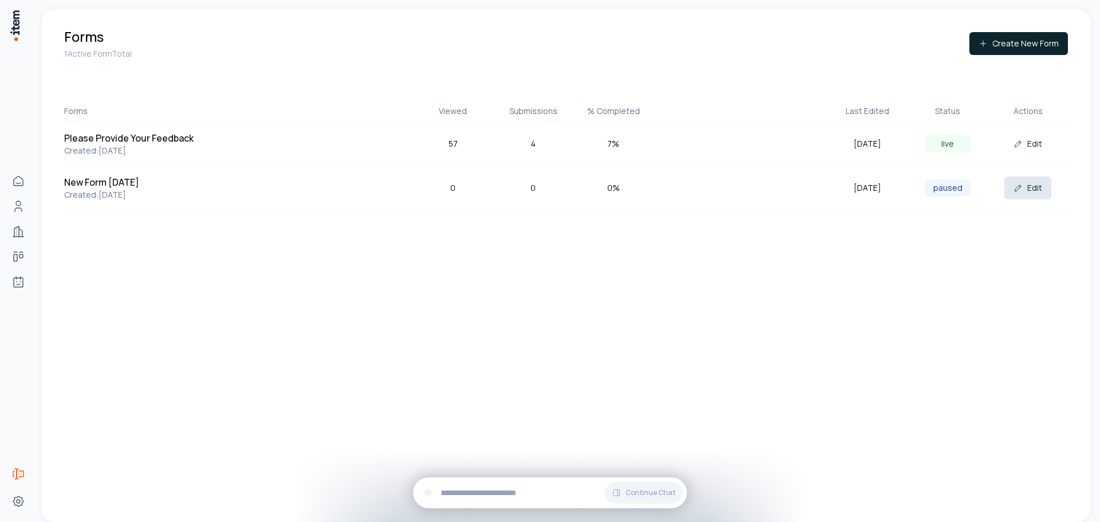
click at [1031, 187] on button "Edit" at bounding box center [1027, 187] width 47 height 23
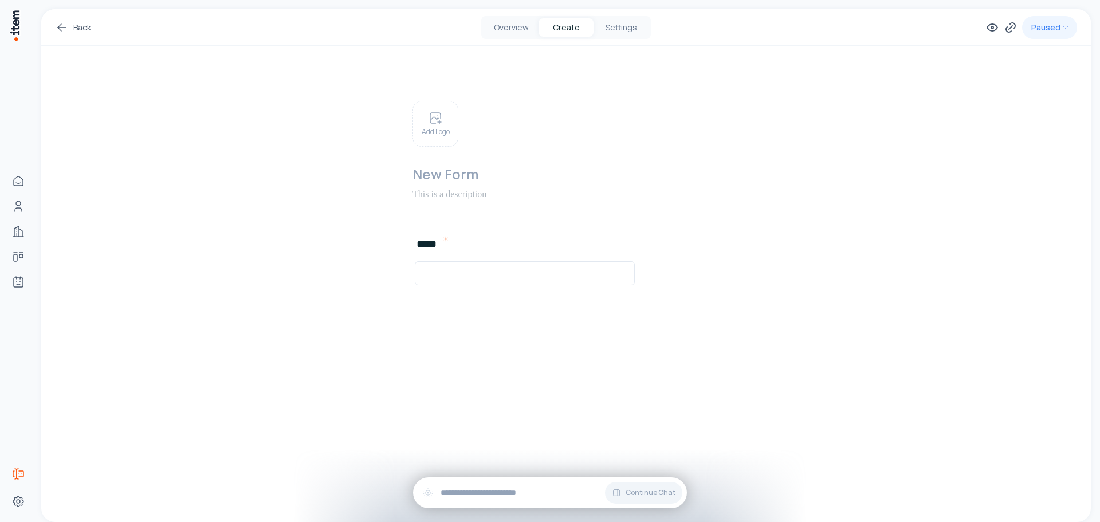
click at [78, 25] on link "Back" at bounding box center [73, 28] width 36 height 14
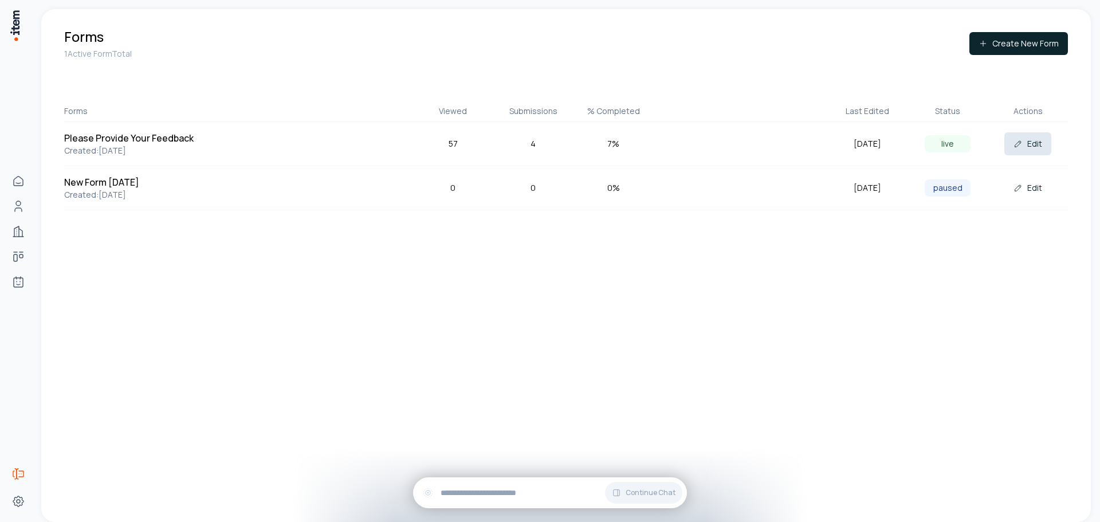
click at [1035, 143] on button "Edit" at bounding box center [1027, 143] width 47 height 23
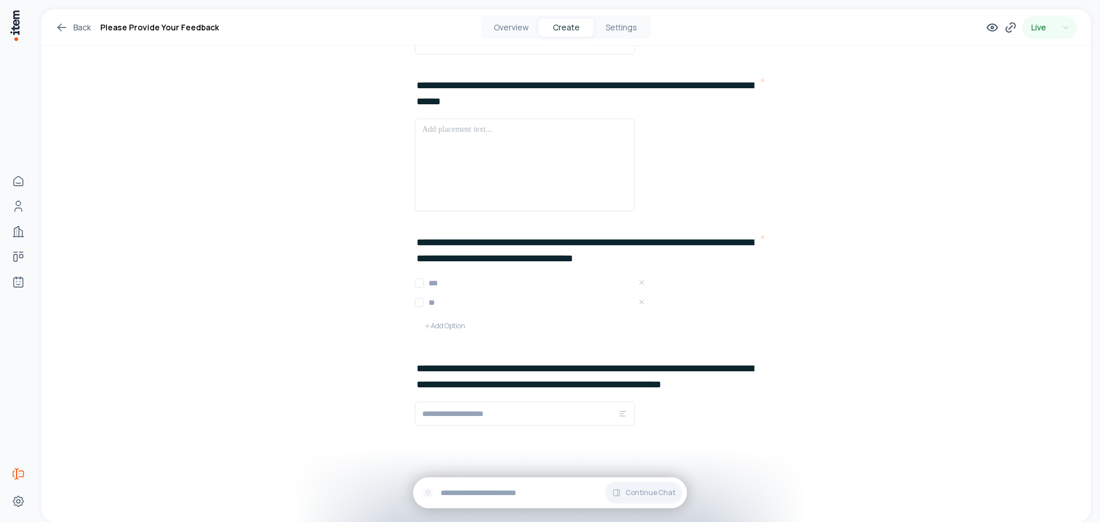
scroll to position [112, 0]
